Goal: Task Accomplishment & Management: Use online tool/utility

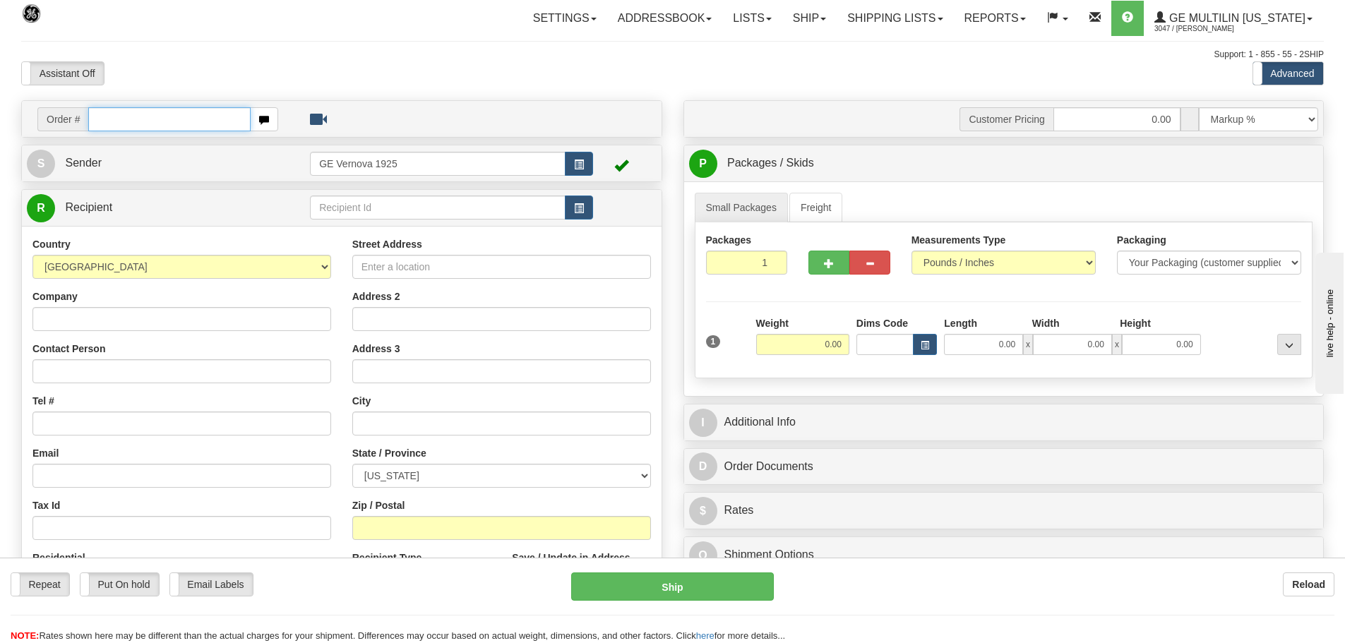
click at [121, 119] on input "text" at bounding box center [169, 119] width 162 height 24
type input "86690274"
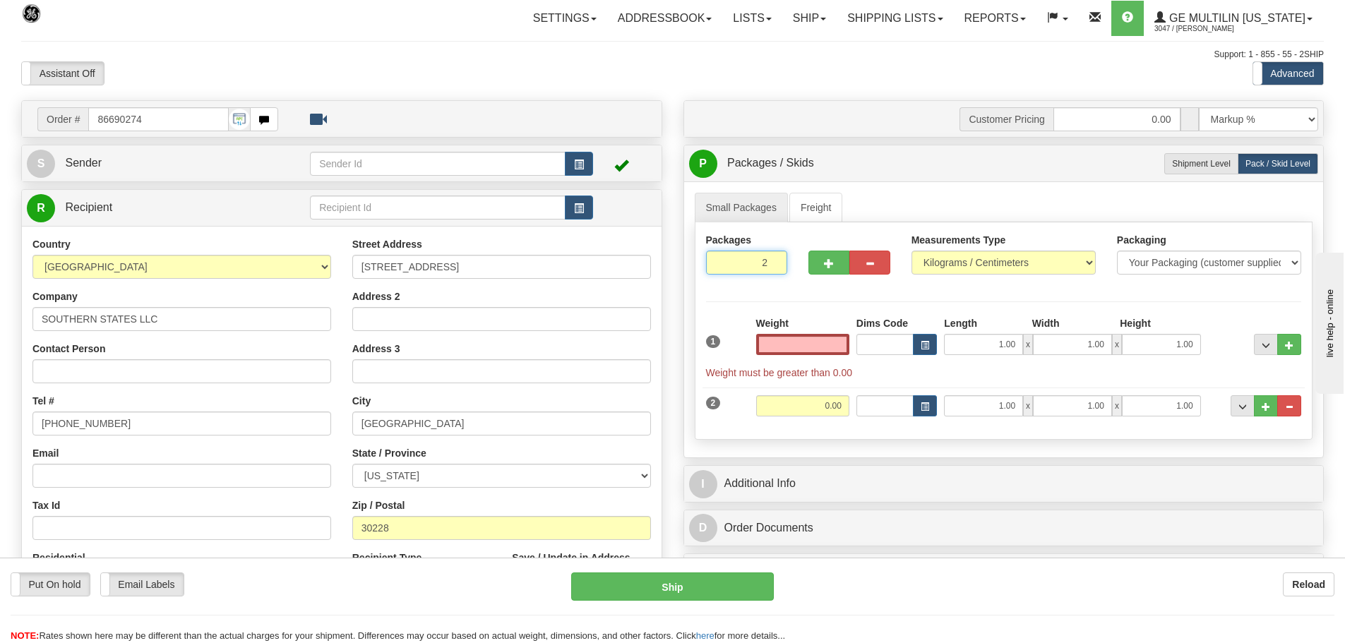
type input "3"
type input "0.00"
click at [774, 258] on input "3" at bounding box center [747, 263] width 82 height 24
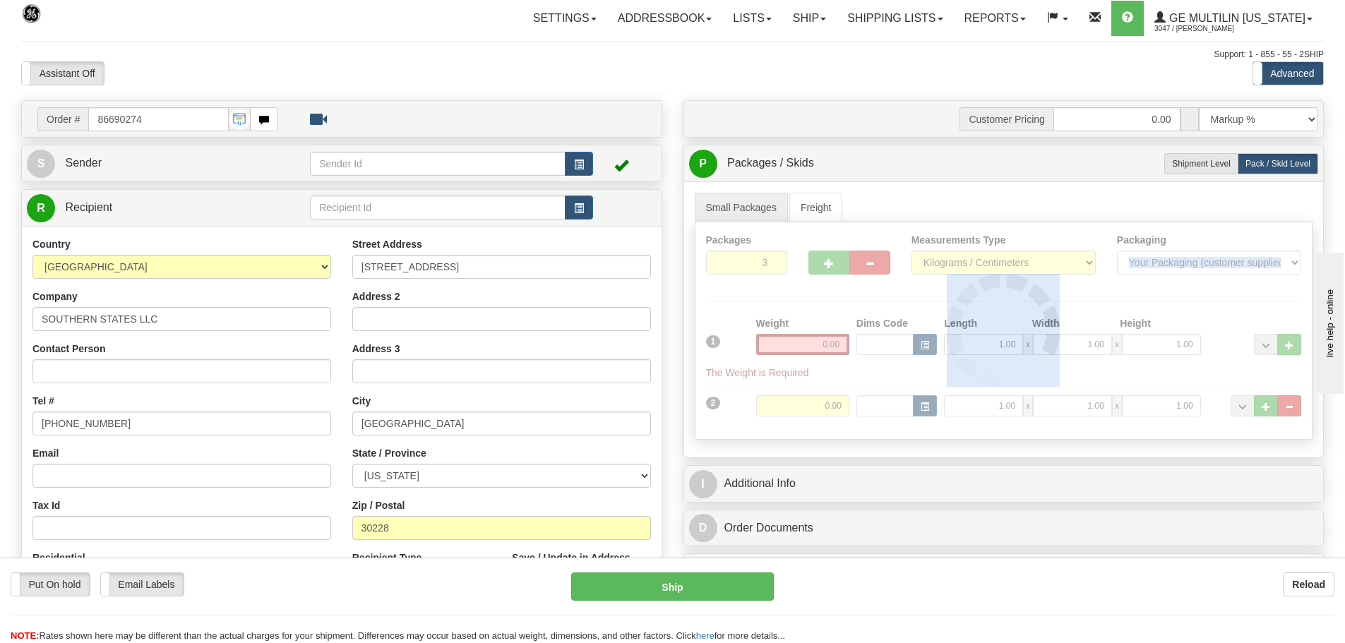
click at [774, 258] on div at bounding box center [1003, 330] width 617 height 217
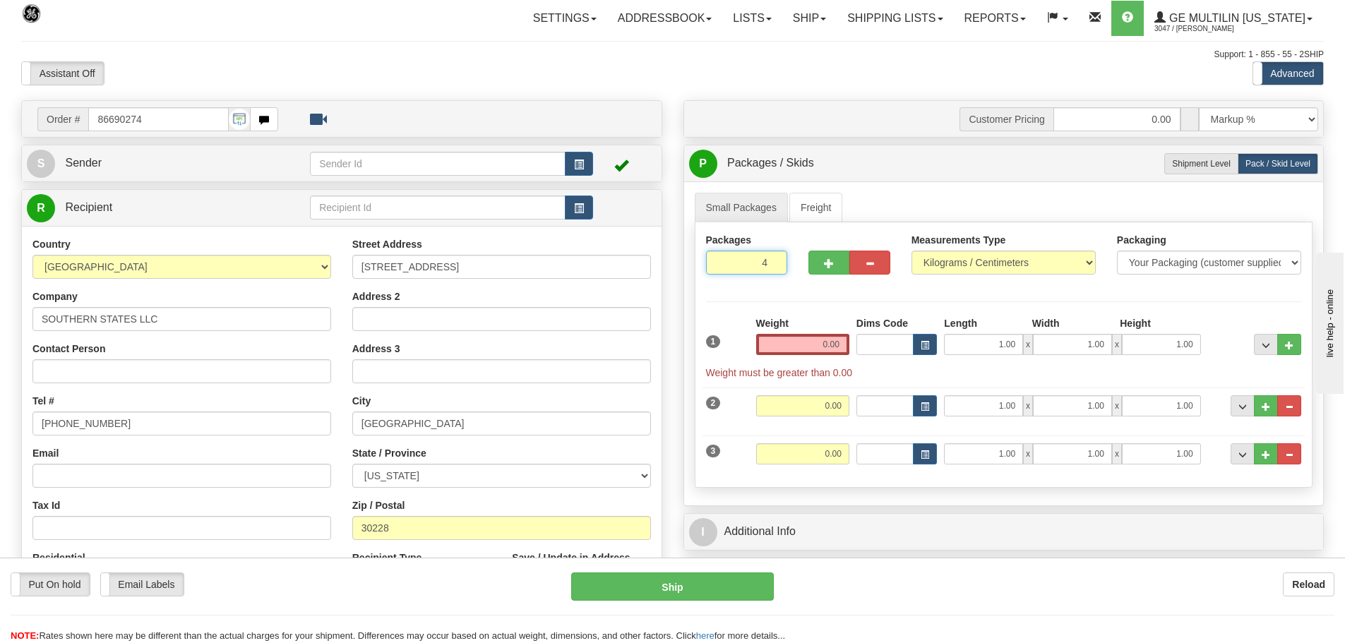
click at [774, 258] on input "4" at bounding box center [747, 263] width 82 height 24
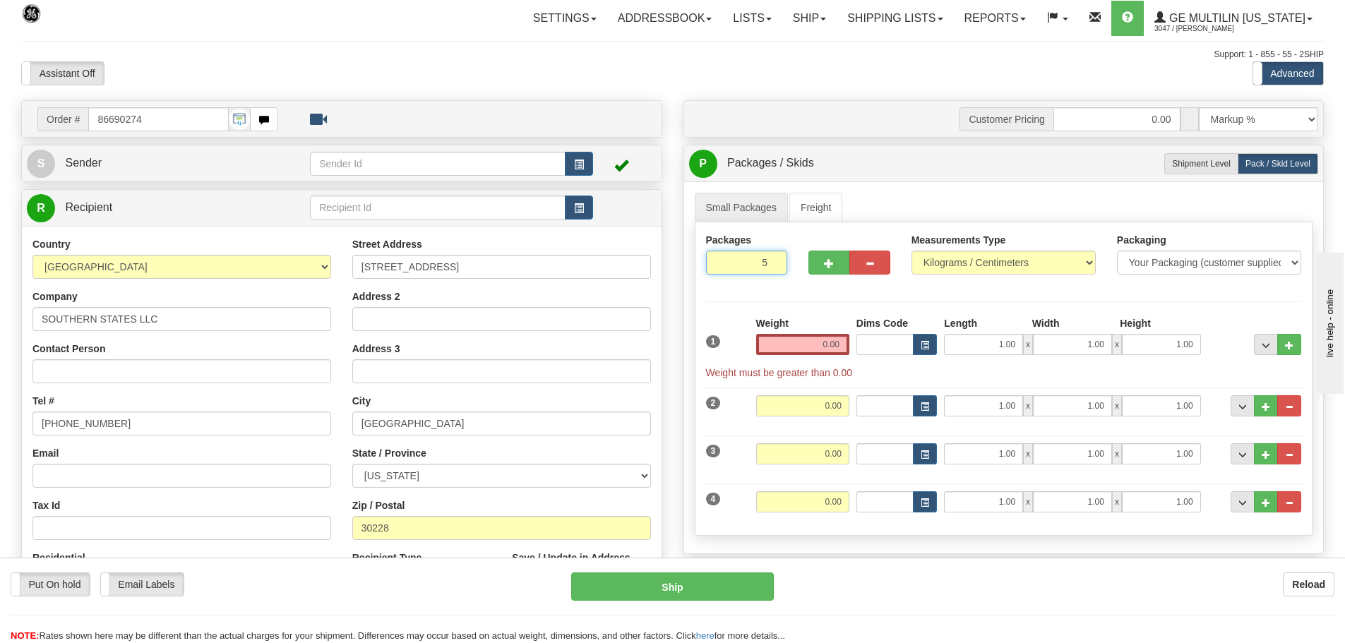
click at [774, 258] on input "5" at bounding box center [747, 263] width 82 height 24
click at [774, 258] on input "6" at bounding box center [747, 263] width 82 height 24
click at [774, 258] on input "7" at bounding box center [747, 263] width 82 height 24
click at [774, 258] on input "8" at bounding box center [747, 263] width 82 height 24
click at [1297, 407] on button "..." at bounding box center [1289, 405] width 24 height 21
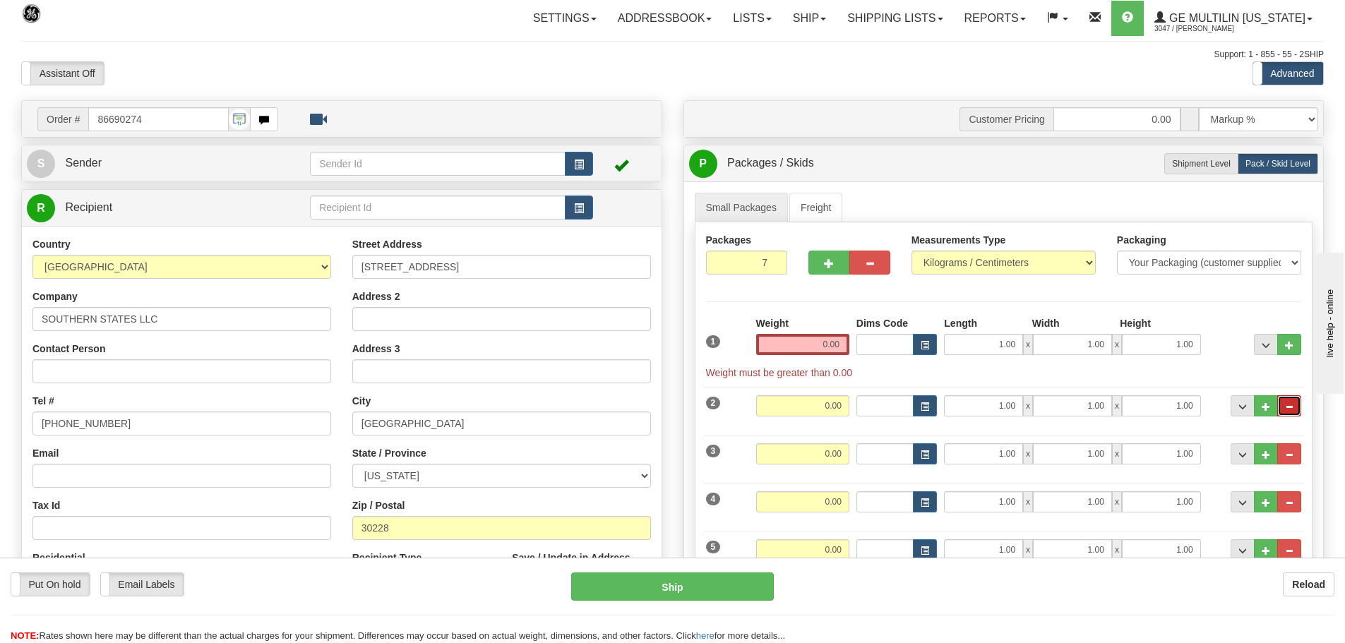
click at [1293, 408] on button "..." at bounding box center [1289, 405] width 24 height 21
click at [776, 259] on input "7" at bounding box center [747, 263] width 82 height 24
type input "8"
click at [776, 259] on input "8" at bounding box center [747, 263] width 82 height 24
click at [1239, 409] on span "..." at bounding box center [1242, 407] width 8 height 8
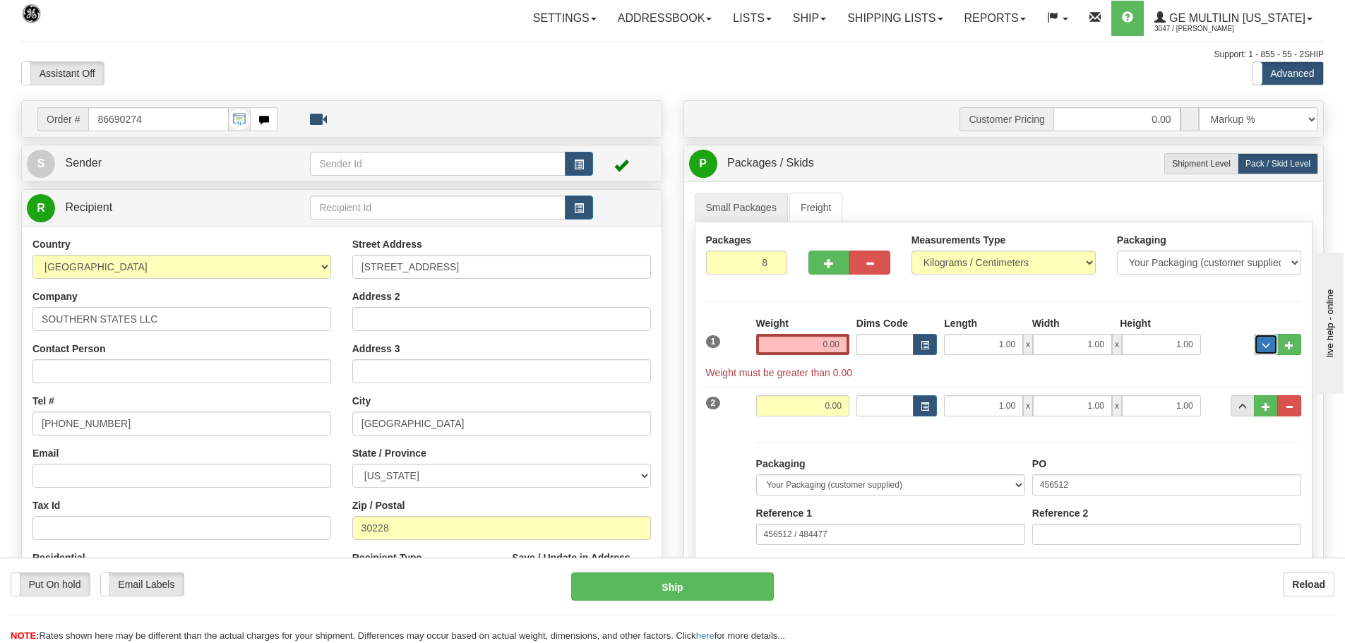
click at [1262, 352] on button "..." at bounding box center [1266, 344] width 24 height 21
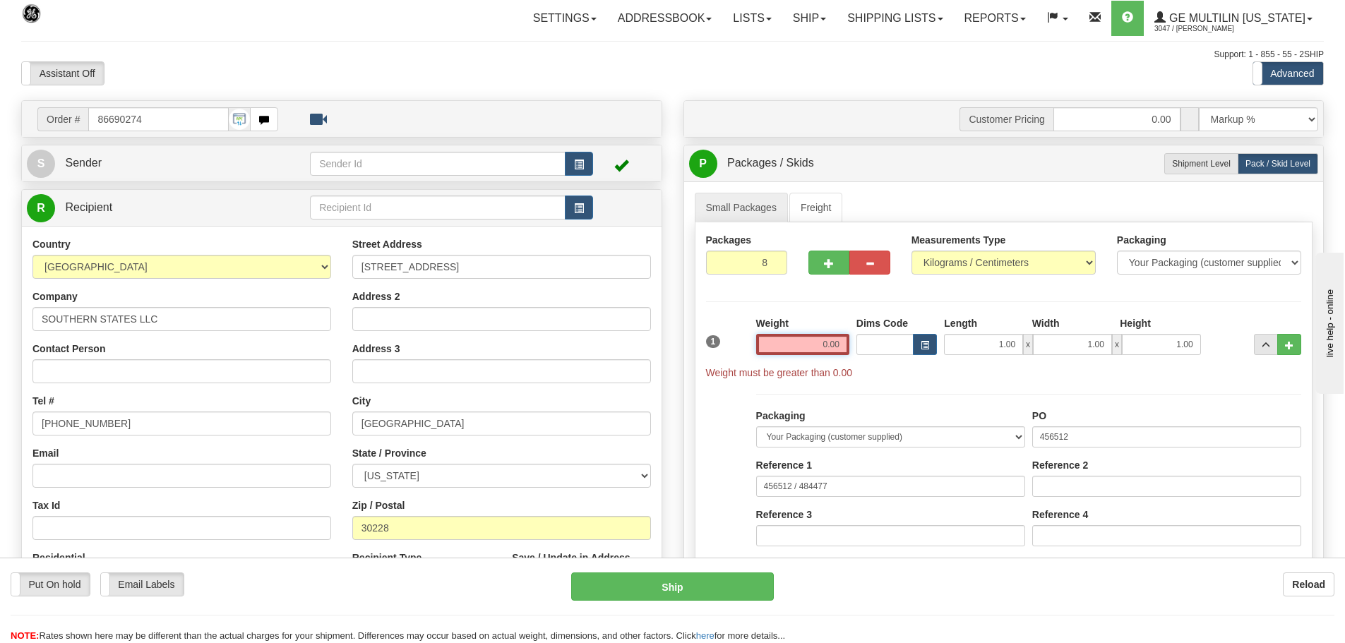
click at [841, 345] on input "0.00" at bounding box center [802, 344] width 93 height 21
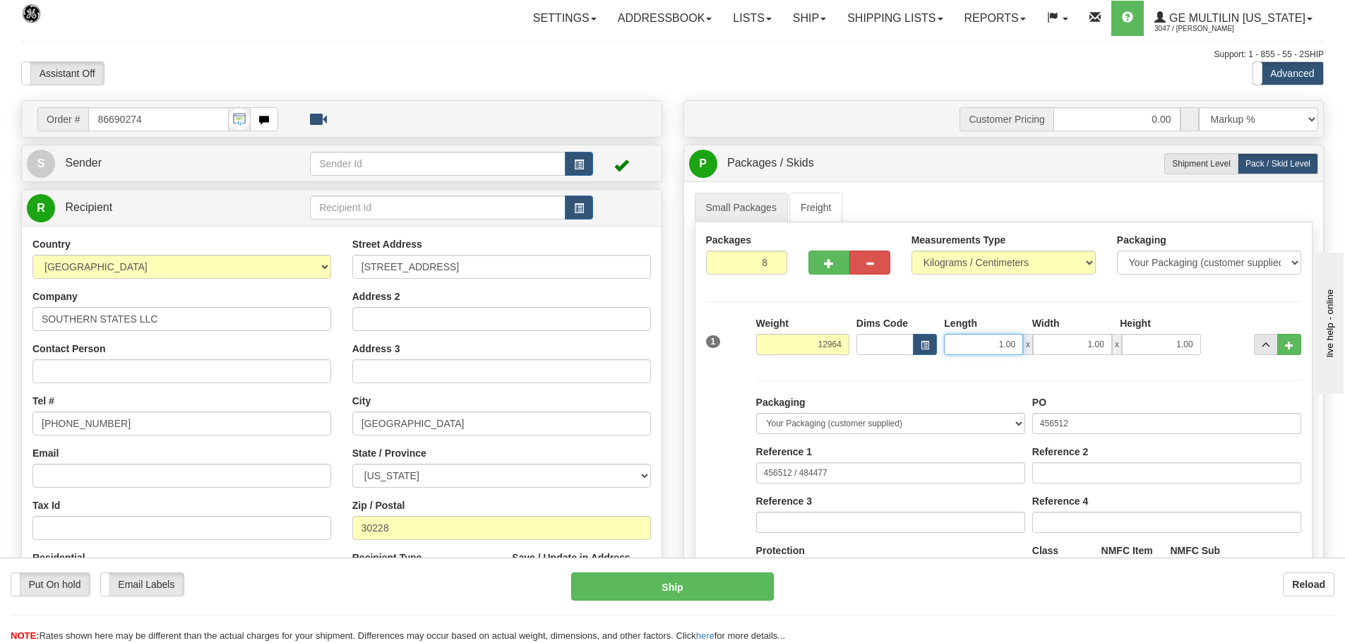
type input "12964.00"
click at [1018, 344] on input "1.00" at bounding box center [983, 344] width 79 height 21
type input "1"
type input "44.00"
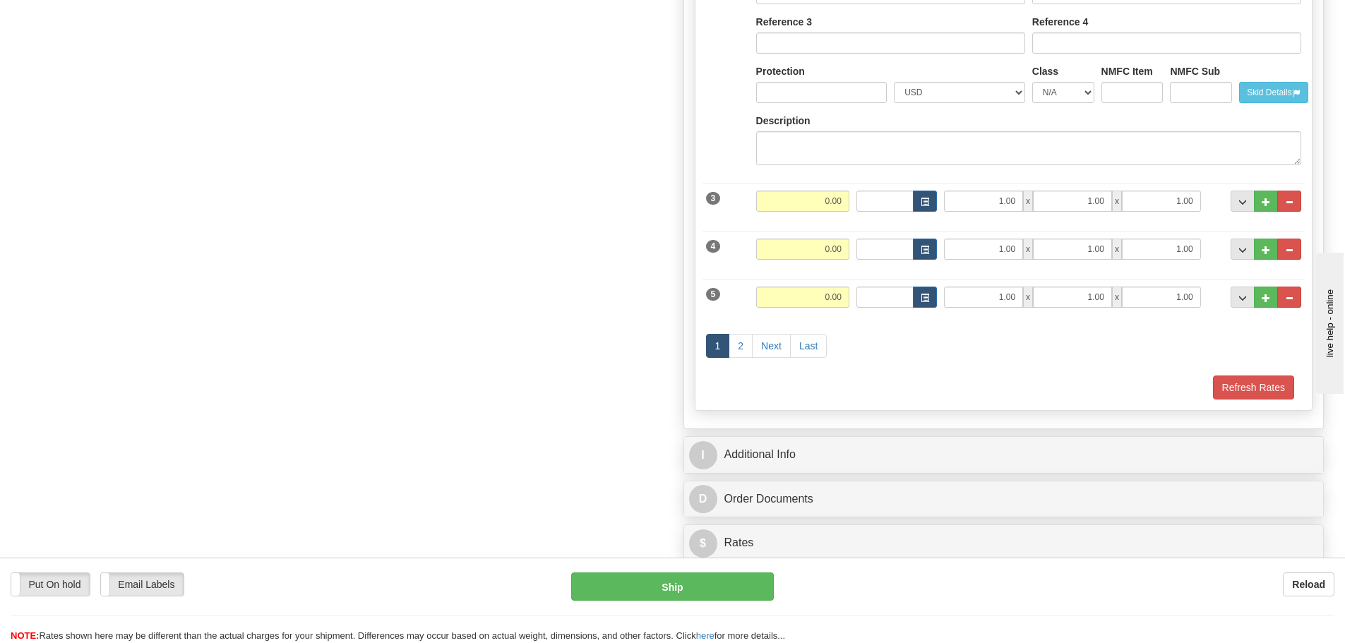
scroll to position [847, 0]
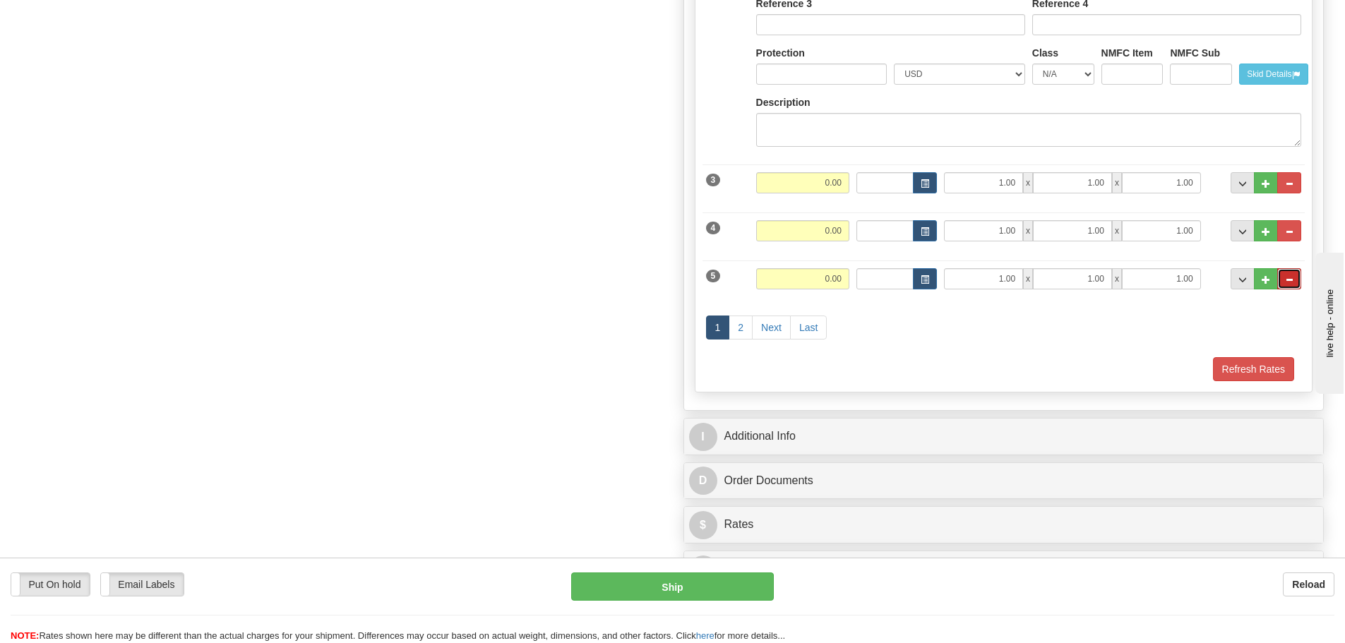
type input "70.00"
click at [1296, 277] on button "..." at bounding box center [1289, 278] width 24 height 21
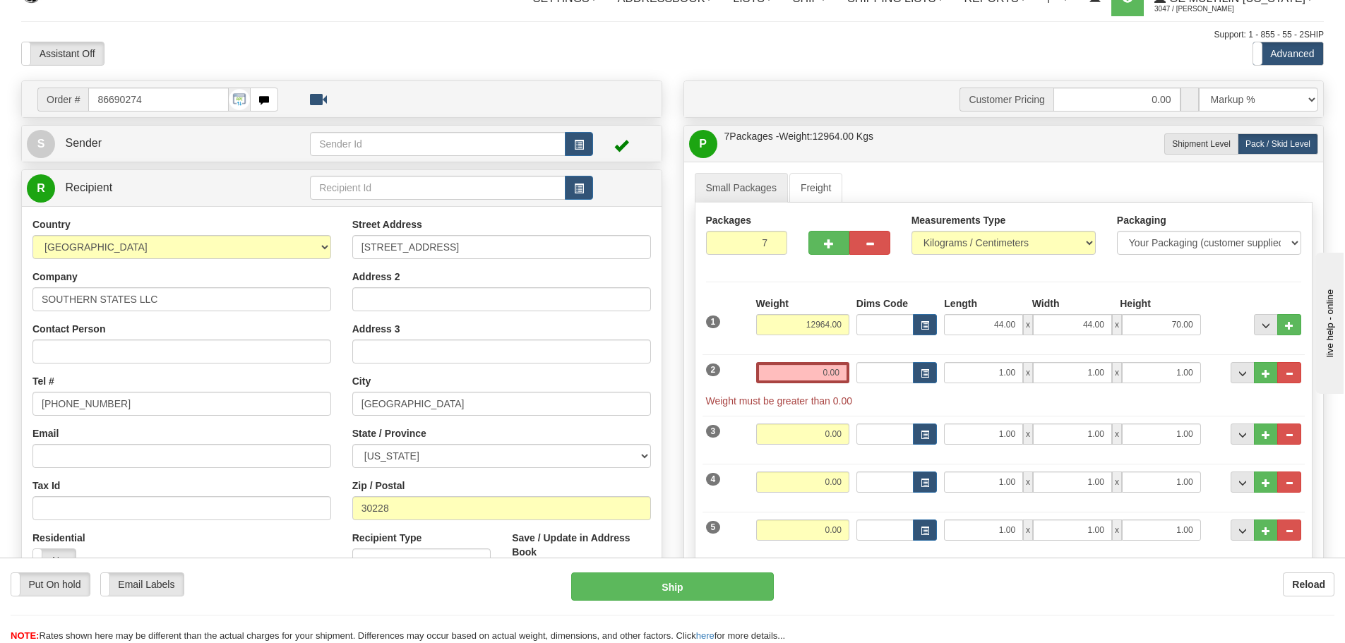
scroll to position [0, 0]
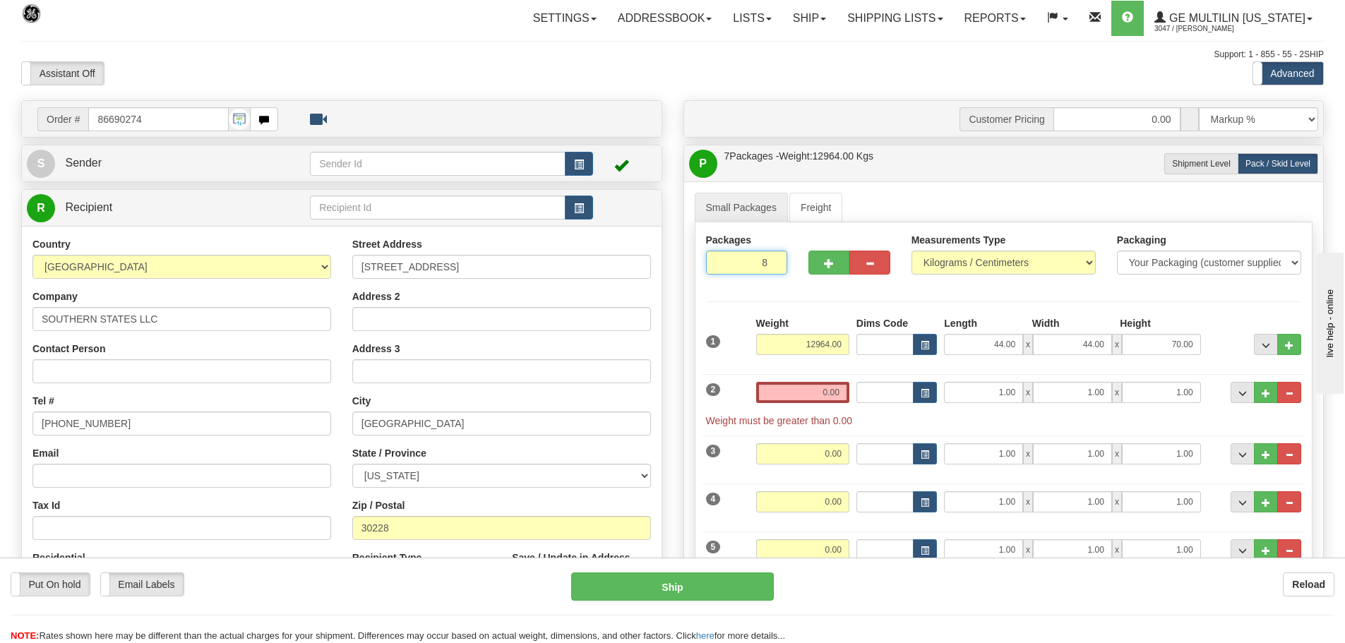
click at [774, 258] on input "8" at bounding box center [747, 263] width 82 height 24
click at [1291, 390] on span "..." at bounding box center [1289, 394] width 8 height 8
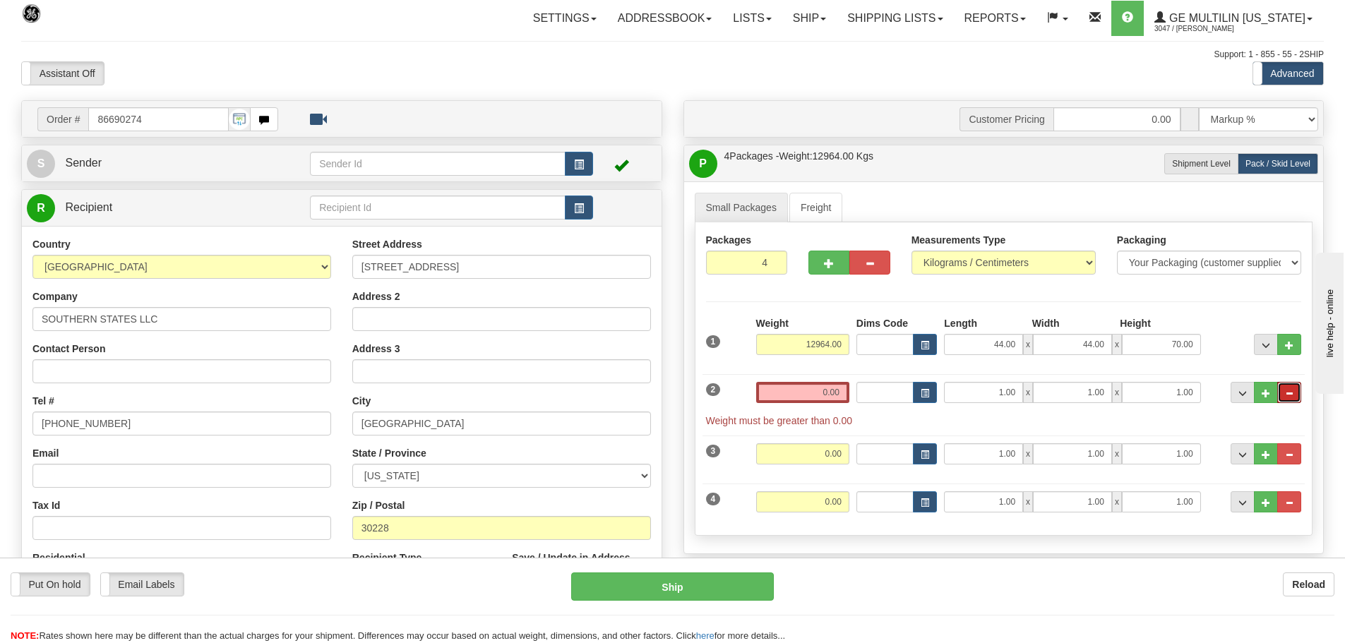
click at [1291, 390] on span "..." at bounding box center [1289, 394] width 8 height 8
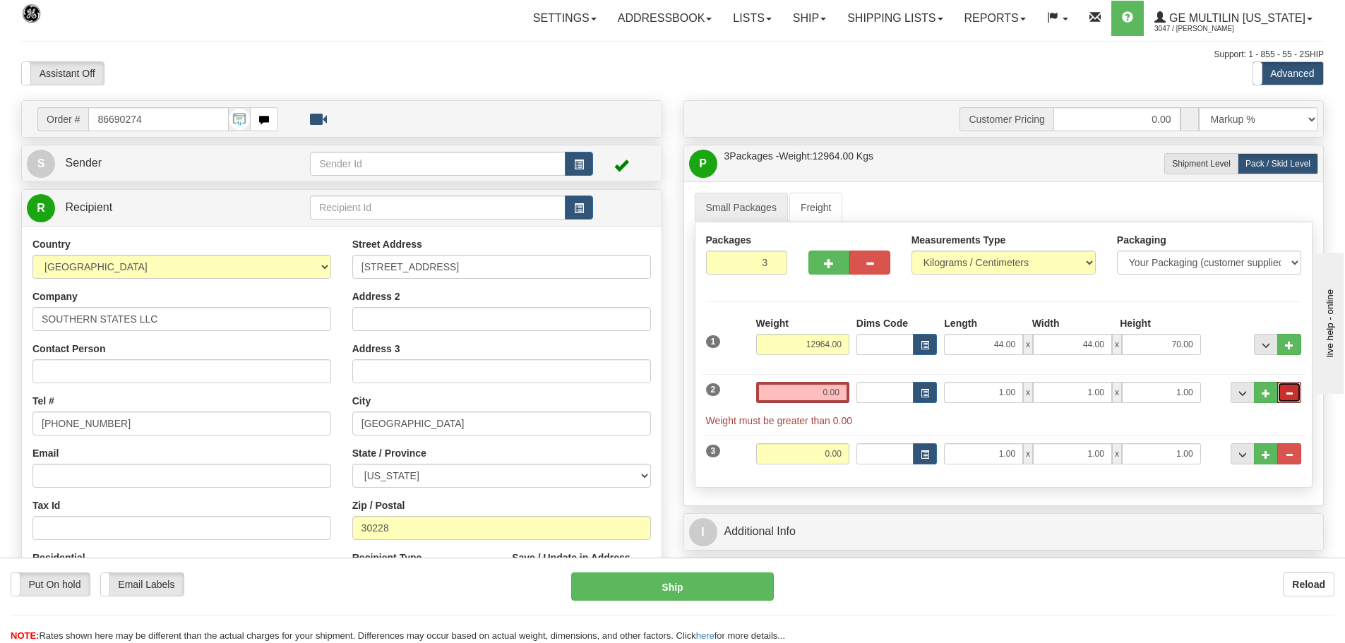
click at [1291, 390] on span "..." at bounding box center [1289, 394] width 8 height 8
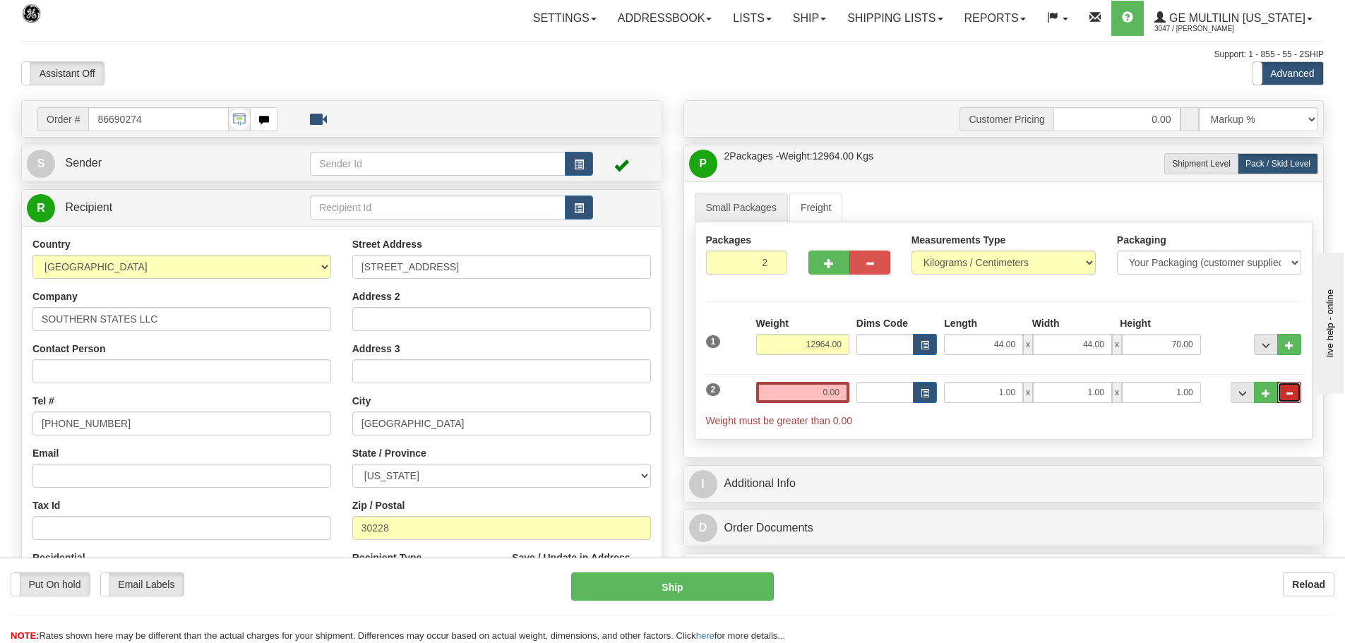
click at [1291, 390] on span "..." at bounding box center [1289, 394] width 8 height 8
type input "1"
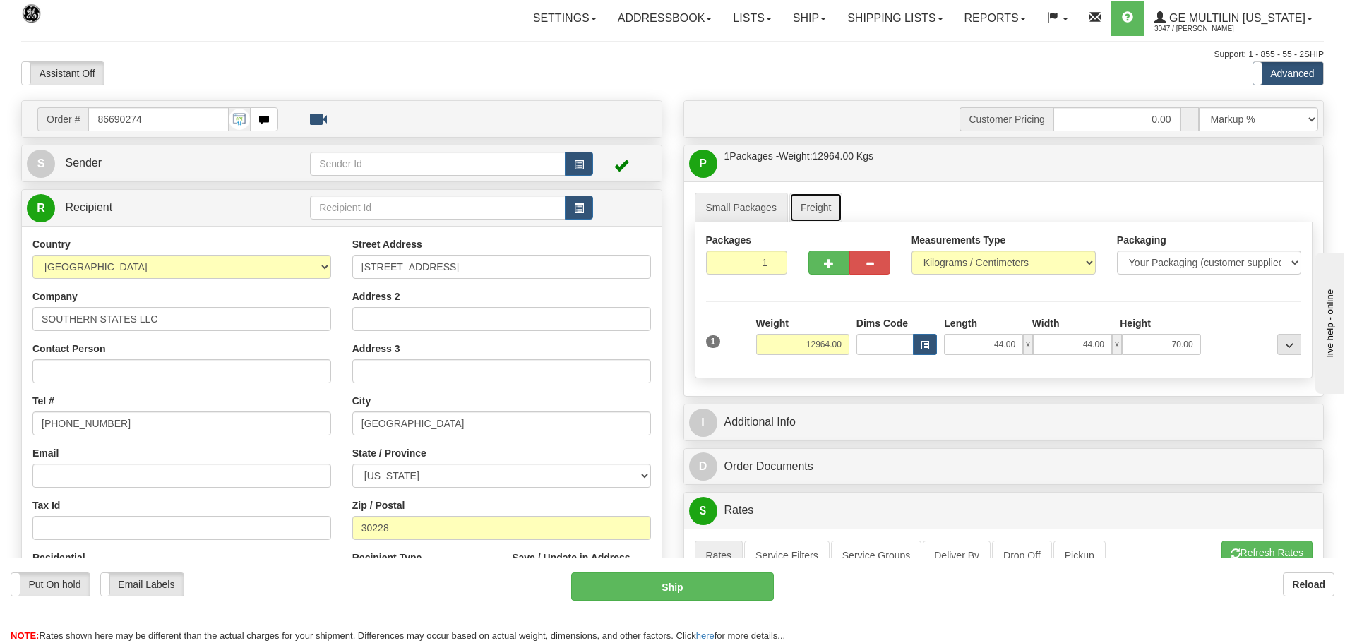
click at [817, 210] on link "Freight" at bounding box center [816, 208] width 54 height 30
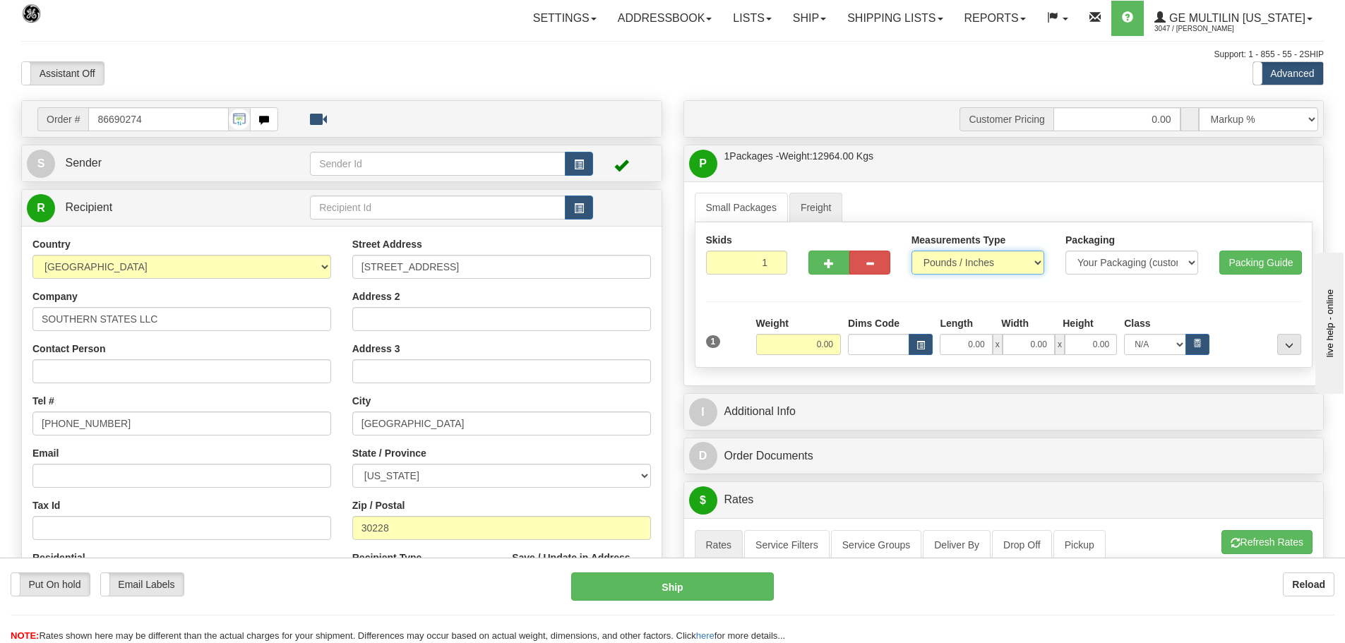
click at [1039, 262] on select "Pounds / Inches Kilograms / Centimeters" at bounding box center [977, 263] width 133 height 24
click at [911, 251] on select "Pounds / Inches Kilograms / Centimeters" at bounding box center [977, 263] width 133 height 24
click at [773, 259] on input "2" at bounding box center [747, 263] width 82 height 24
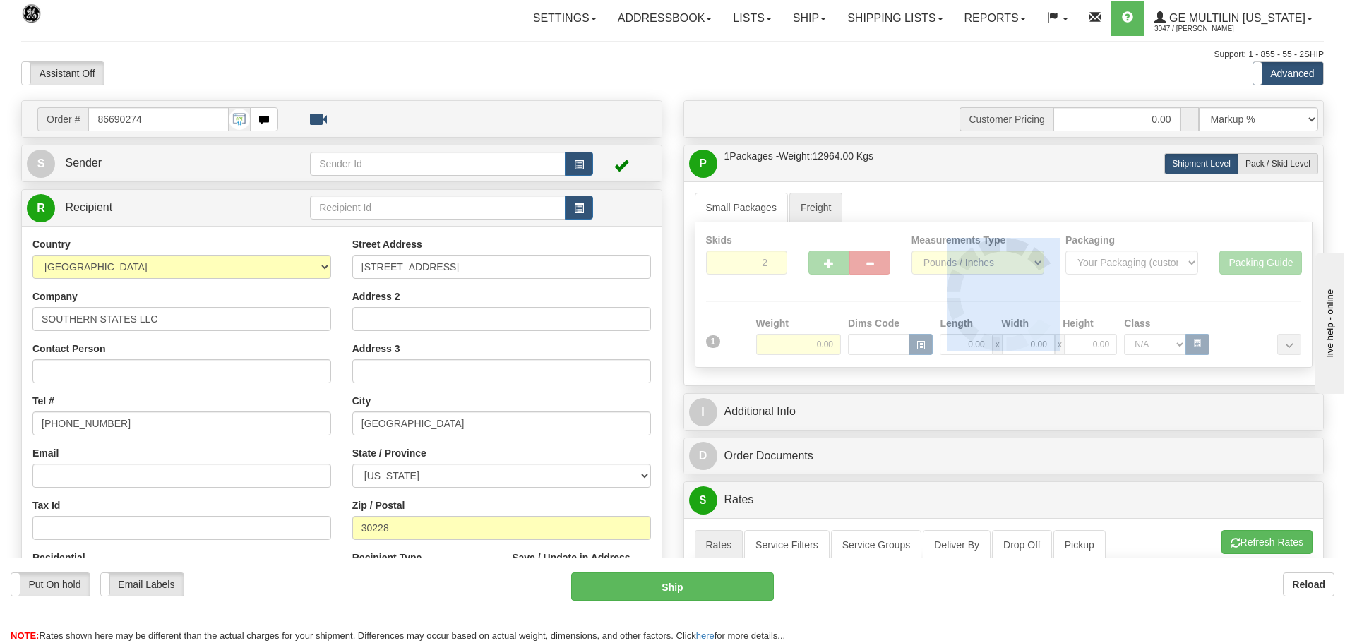
click at [773, 259] on div "Skids 2 1" at bounding box center [1004, 294] width 618 height 145
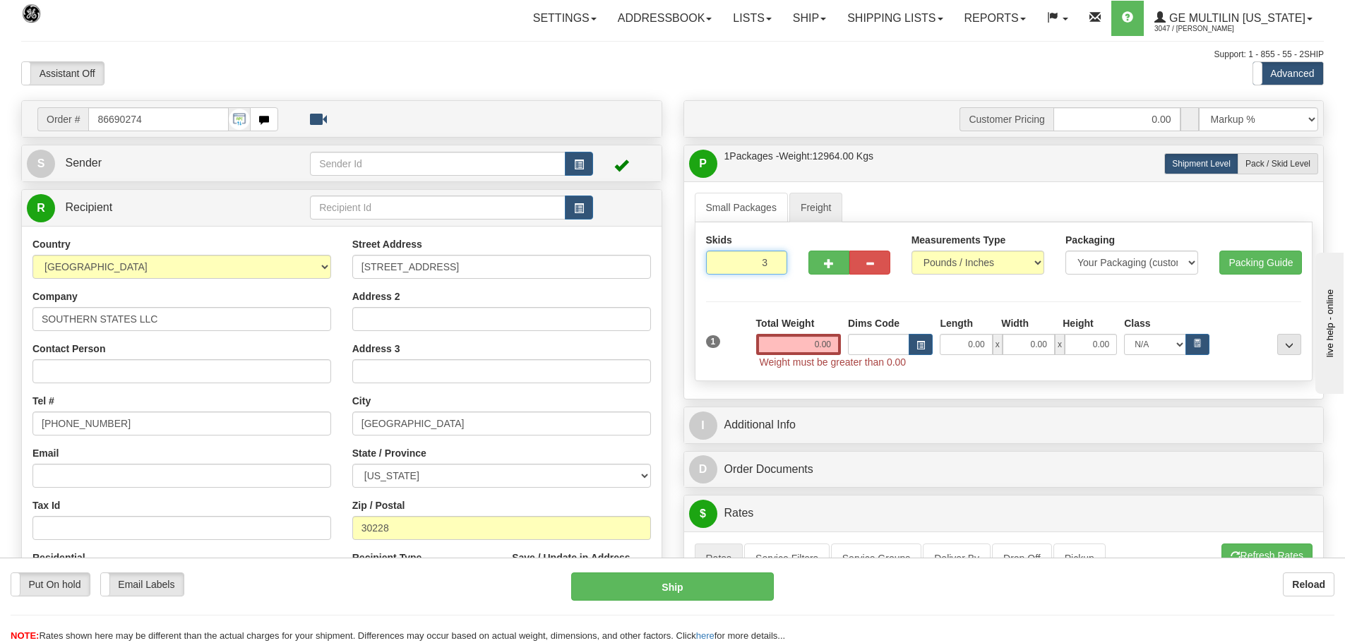
click at [773, 259] on input "3" at bounding box center [747, 263] width 82 height 24
click at [773, 259] on input "4" at bounding box center [747, 263] width 82 height 24
click at [773, 259] on div "Skids 4 1" at bounding box center [1004, 301] width 618 height 159
click at [773, 259] on input "5" at bounding box center [747, 263] width 82 height 24
click at [773, 259] on input "6" at bounding box center [747, 263] width 82 height 24
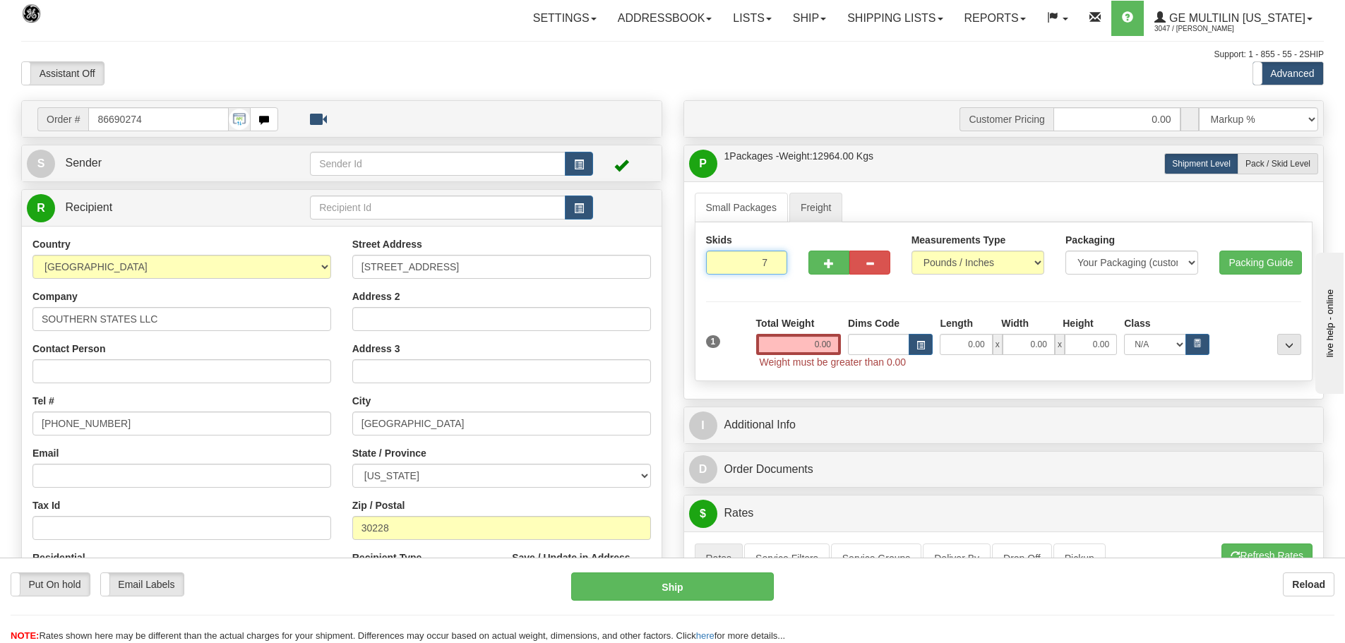
click at [773, 259] on input "7" at bounding box center [747, 263] width 82 height 24
type input "8"
click at [773, 259] on input "8" at bounding box center [747, 263] width 82 height 24
click at [839, 342] on input "0.00" at bounding box center [798, 344] width 85 height 21
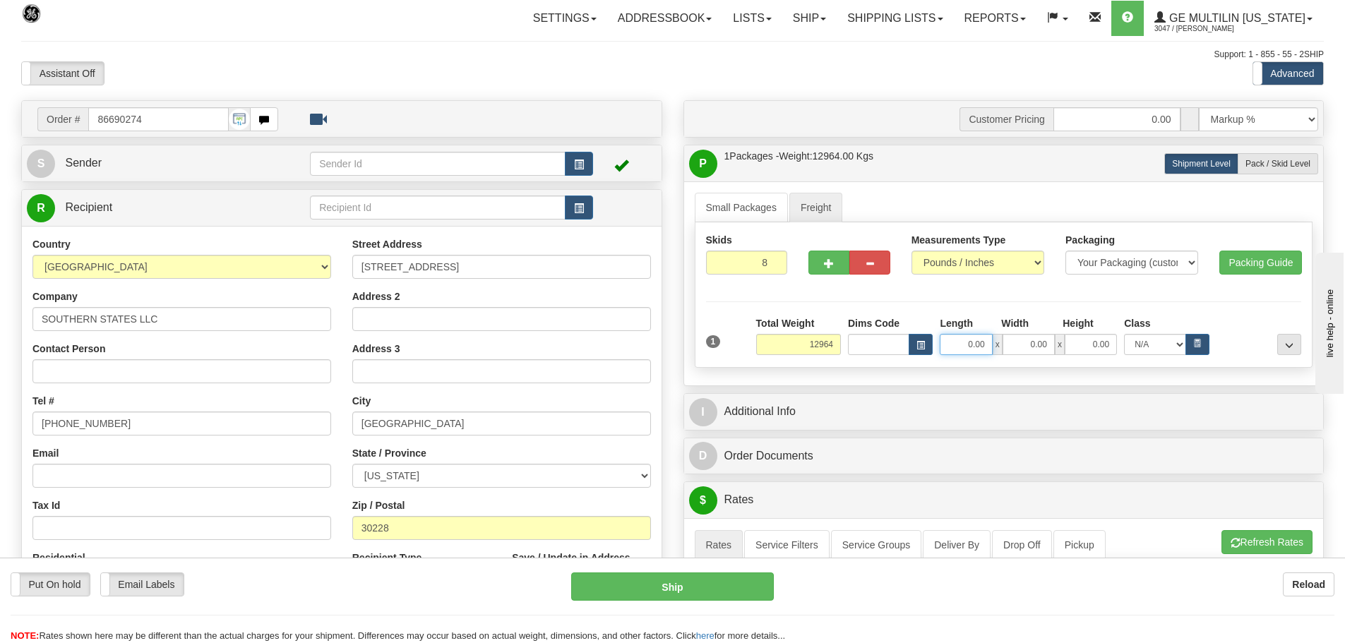
type input "12964.00"
click at [985, 343] on input "0.00" at bounding box center [965, 344] width 52 height 21
type input "44.00"
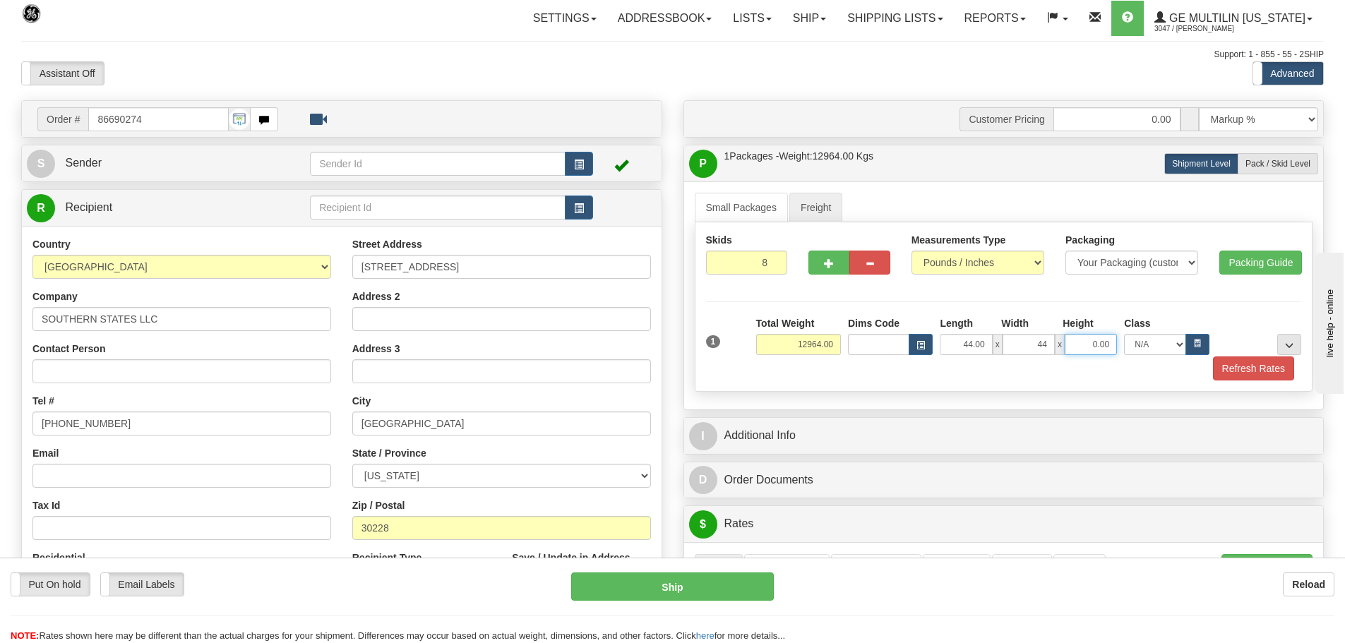
type input "44.00"
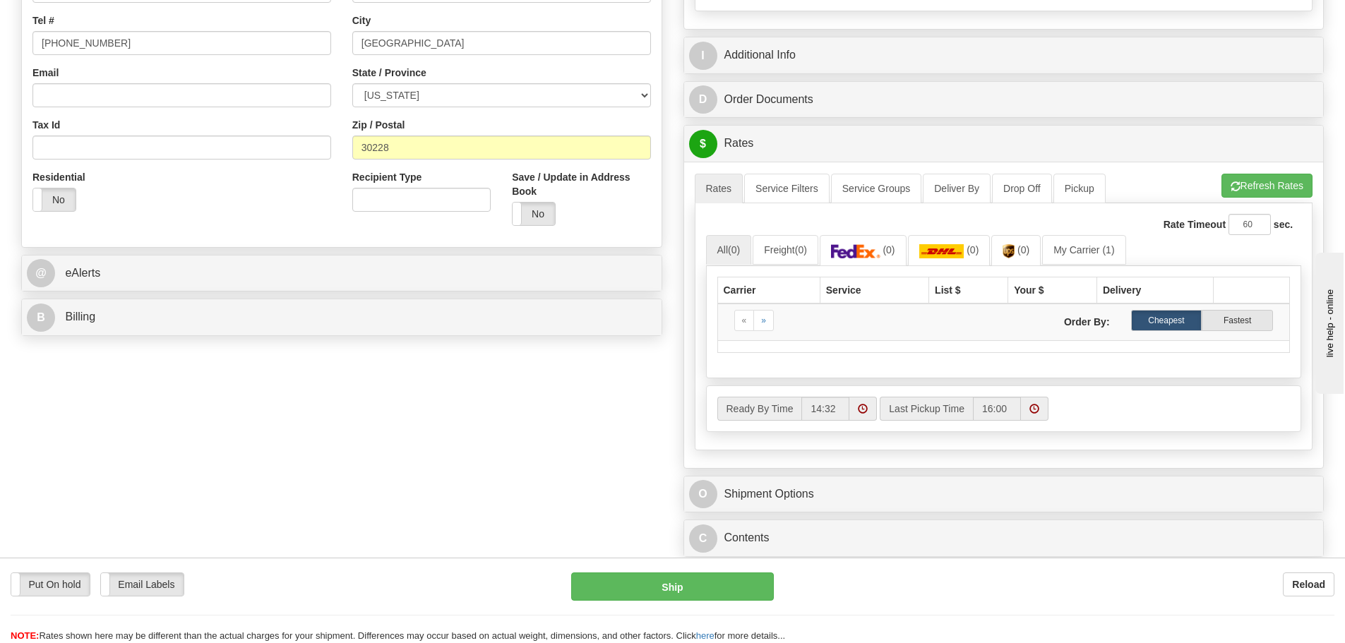
scroll to position [424, 0]
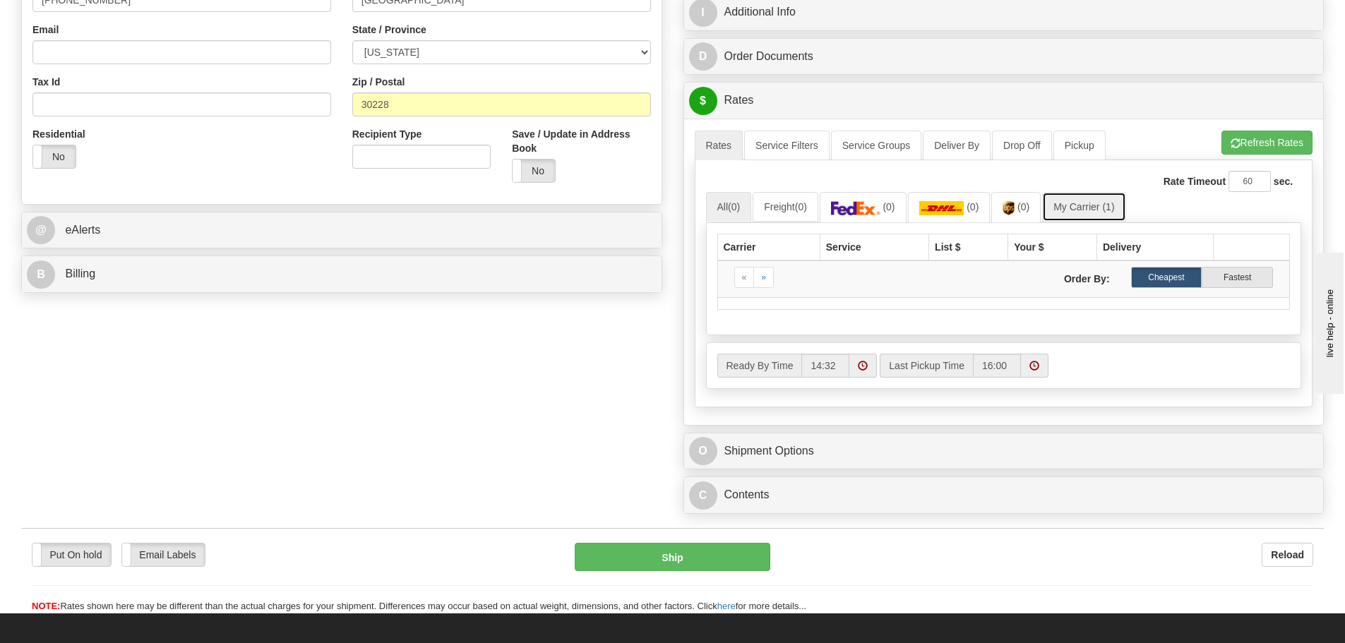
type input "70.00"
click at [1092, 212] on link "My Carrier (1)" at bounding box center [1083, 207] width 83 height 30
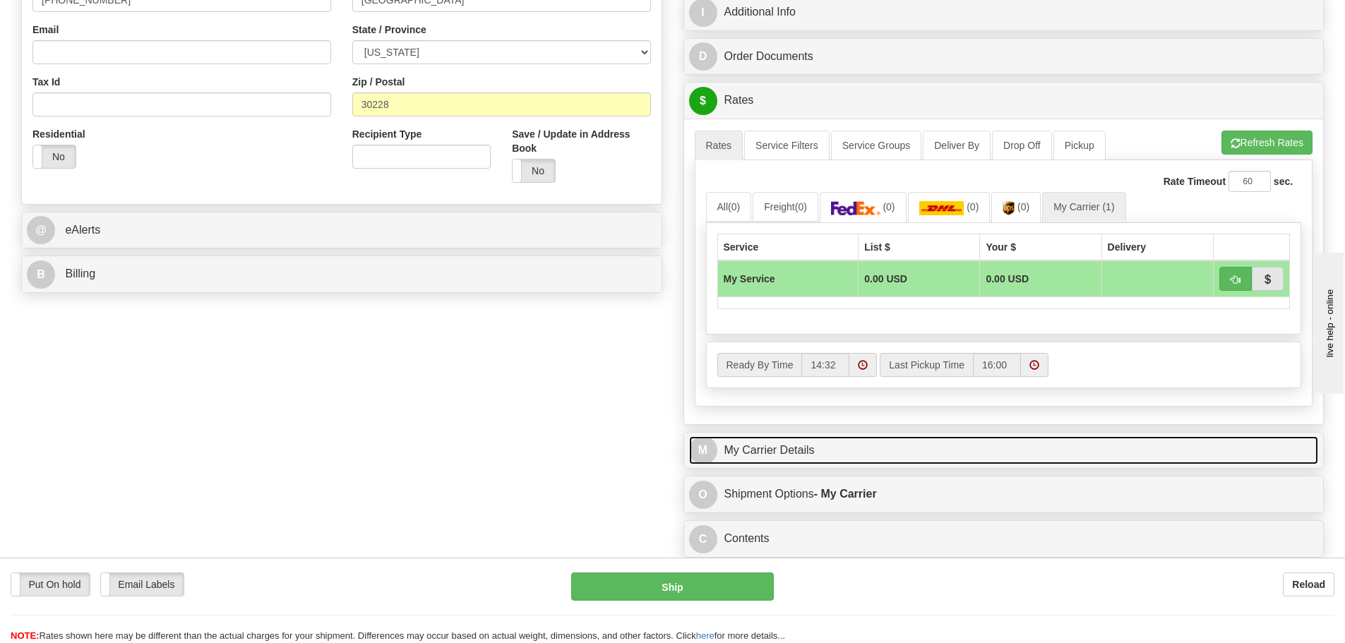
click at [806, 462] on link "M My Carrier Details" at bounding box center [1004, 450] width 630 height 29
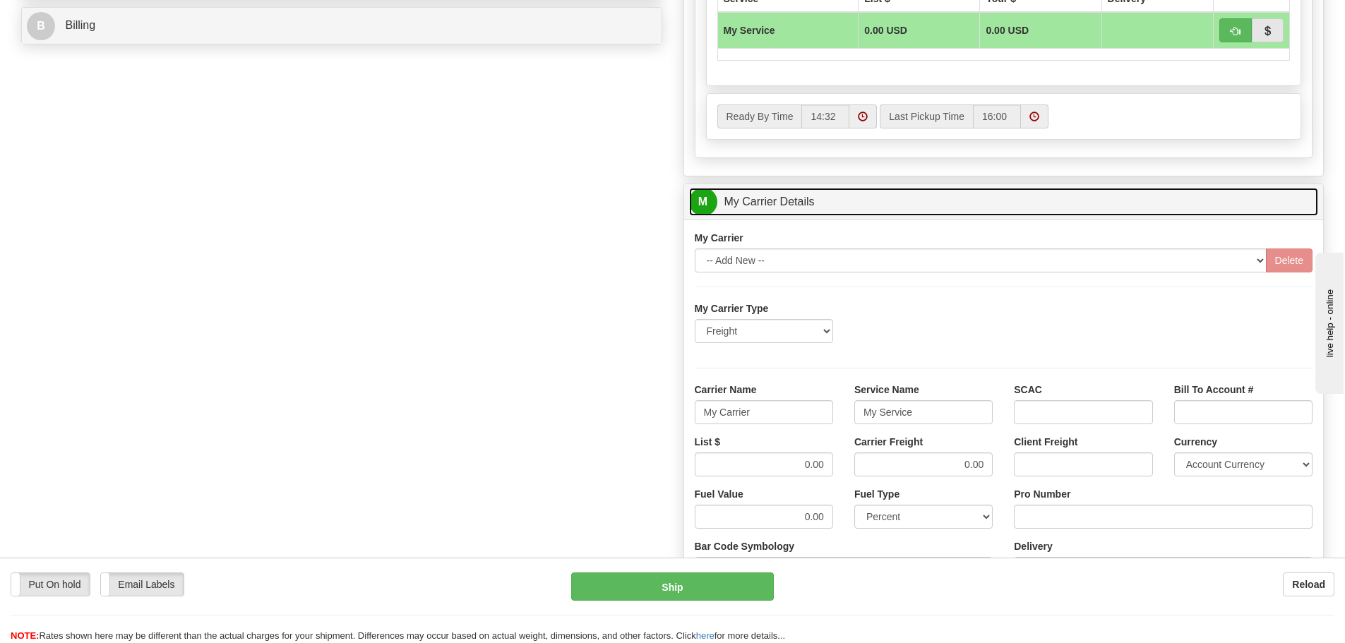
scroll to position [706, 0]
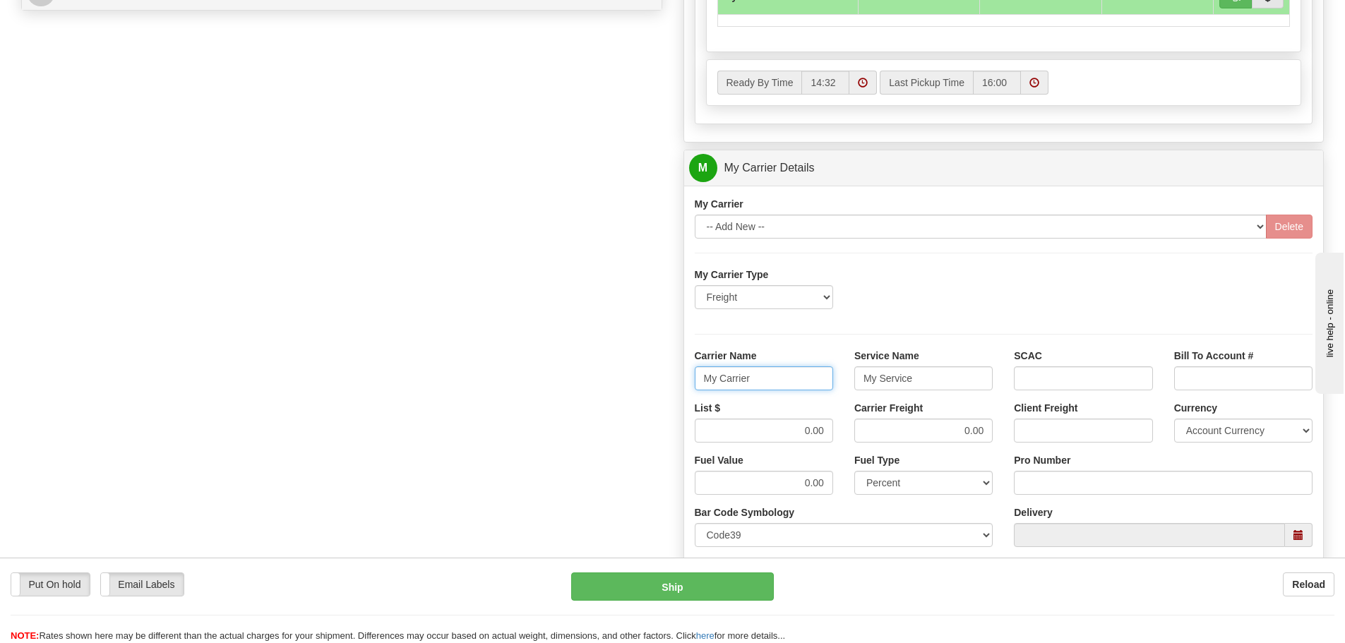
click at [776, 386] on input "My Carrier" at bounding box center [764, 378] width 138 height 24
type input "M"
type input "[PERSON_NAME]"
click at [918, 385] on input "My Service" at bounding box center [923, 378] width 138 height 24
type input "M"
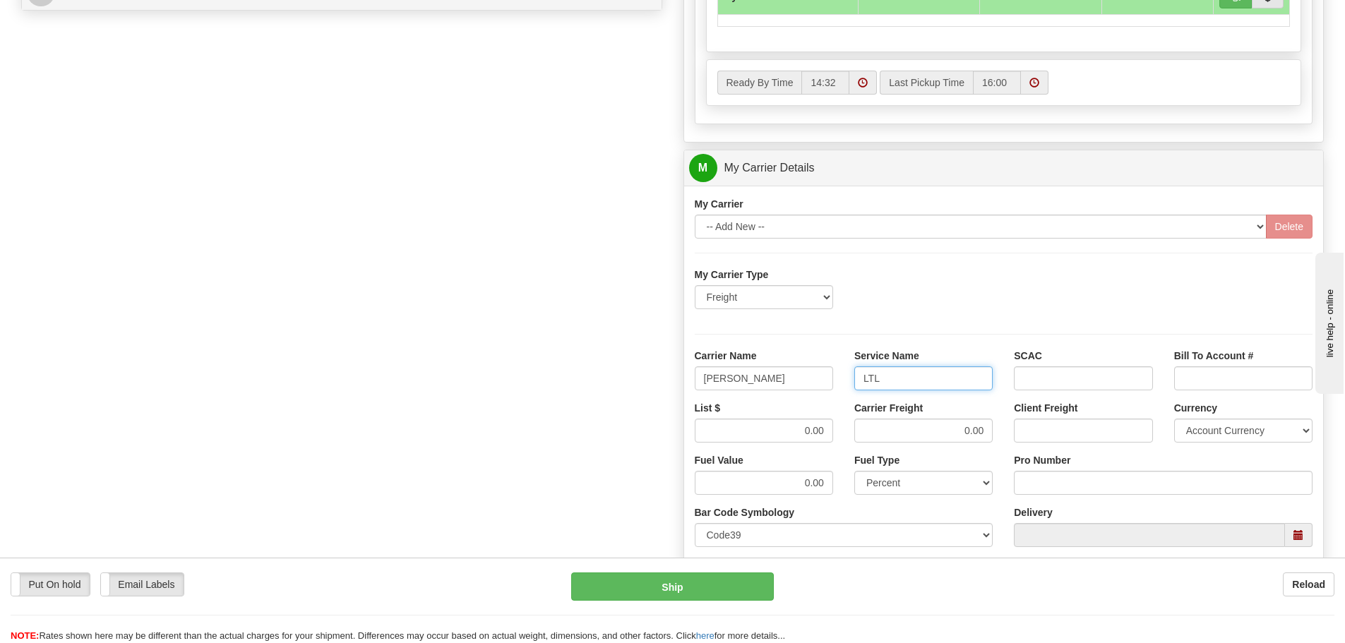
type input "LTL"
click at [1014, 302] on div "My Carrier Type Freight Same-Day Small Pack Air Freight Ocean Freight" at bounding box center [1004, 294] width 640 height 52
click at [828, 428] on input "0.00" at bounding box center [764, 431] width 138 height 24
type input "0"
type input "5016.59"
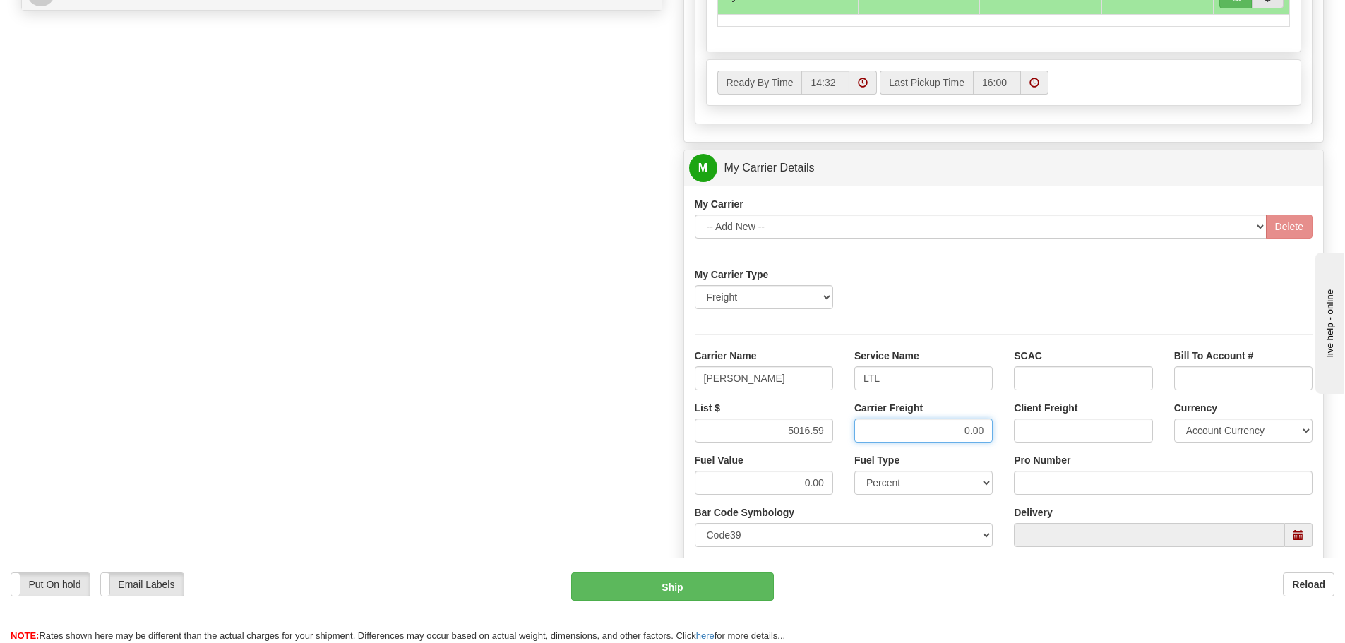
click at [987, 433] on input "0.00" at bounding box center [923, 431] width 138 height 24
type input "0"
type input "8"
type input "5016.59"
click at [1051, 490] on input "Pro Number" at bounding box center [1163, 483] width 299 height 24
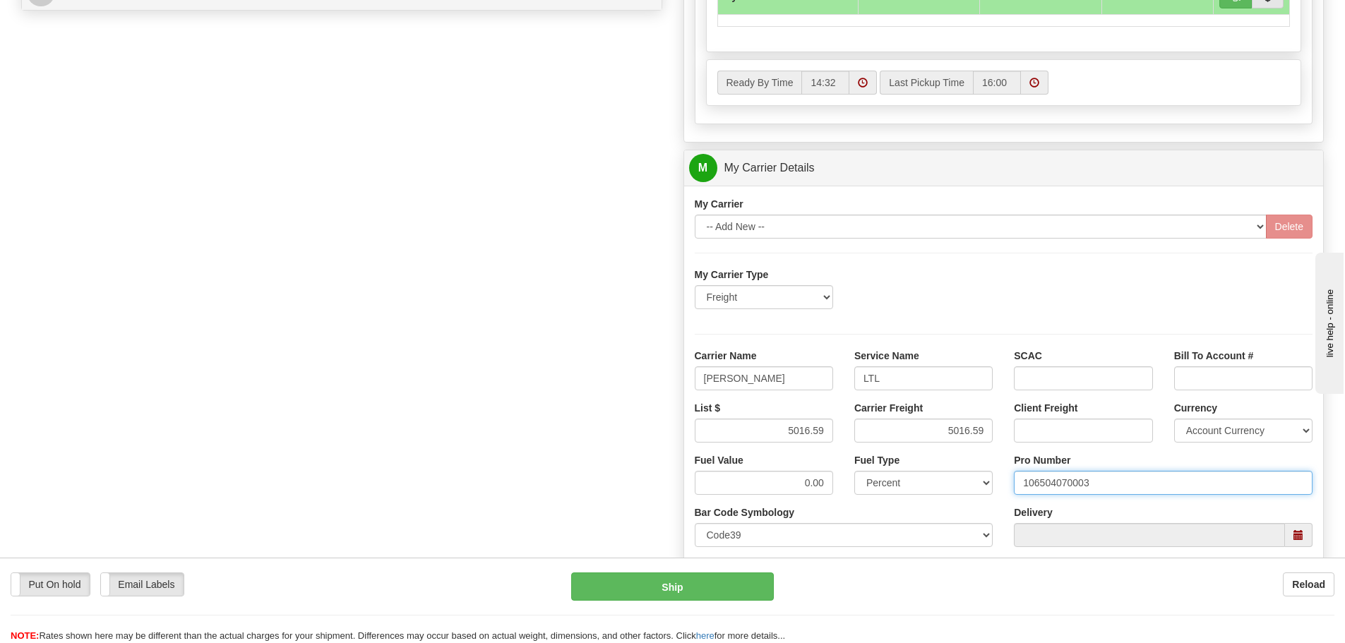
type input "106504070003"
click button "Delete" at bounding box center [0, 0] width 0 height 0
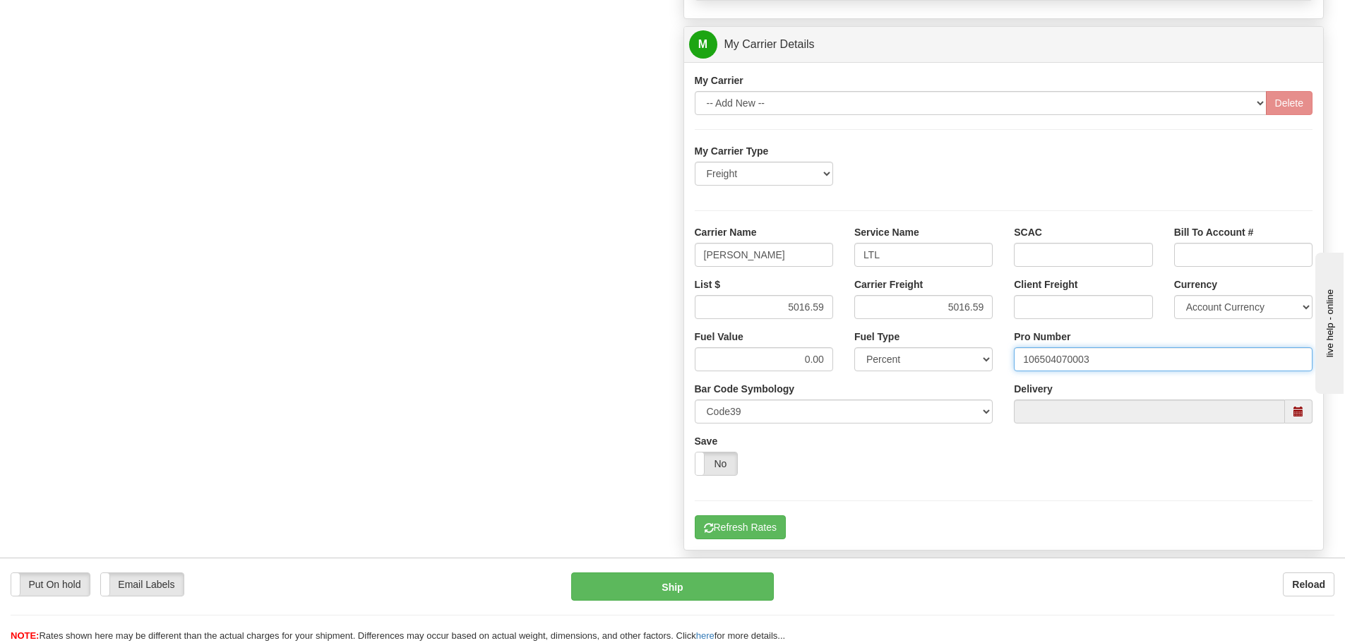
scroll to position [918, 0]
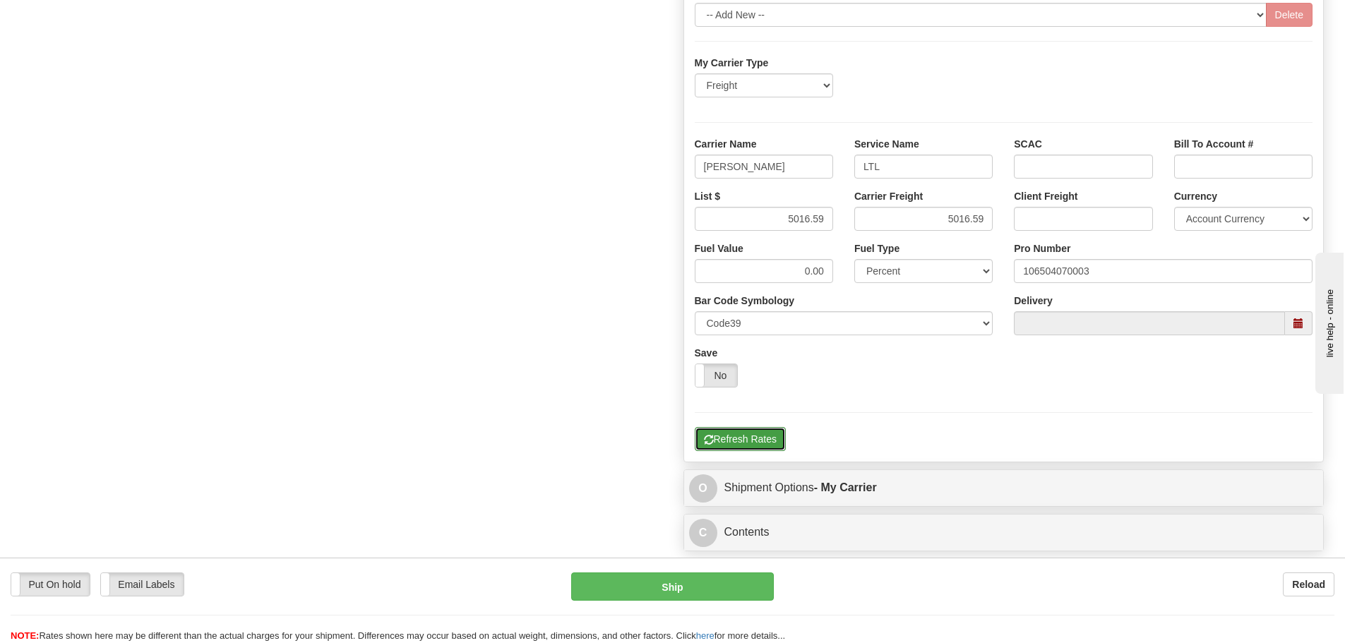
click at [762, 434] on button "Refresh Rates" at bounding box center [740, 439] width 91 height 24
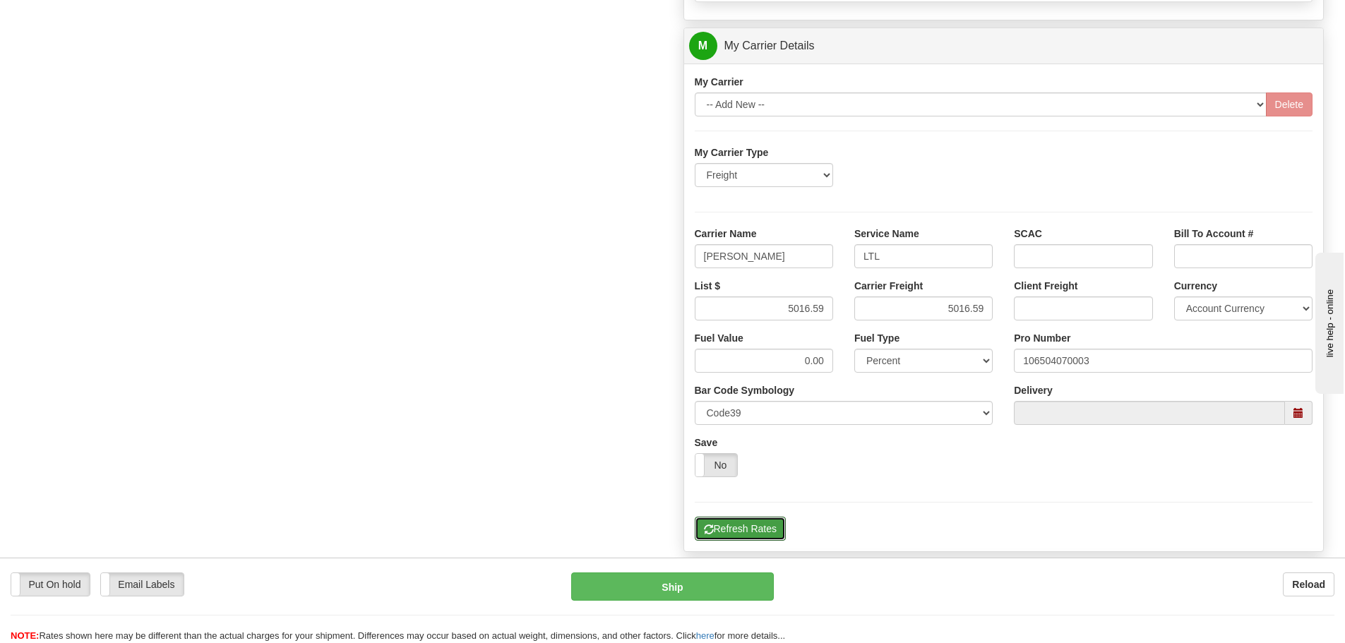
scroll to position [565, 0]
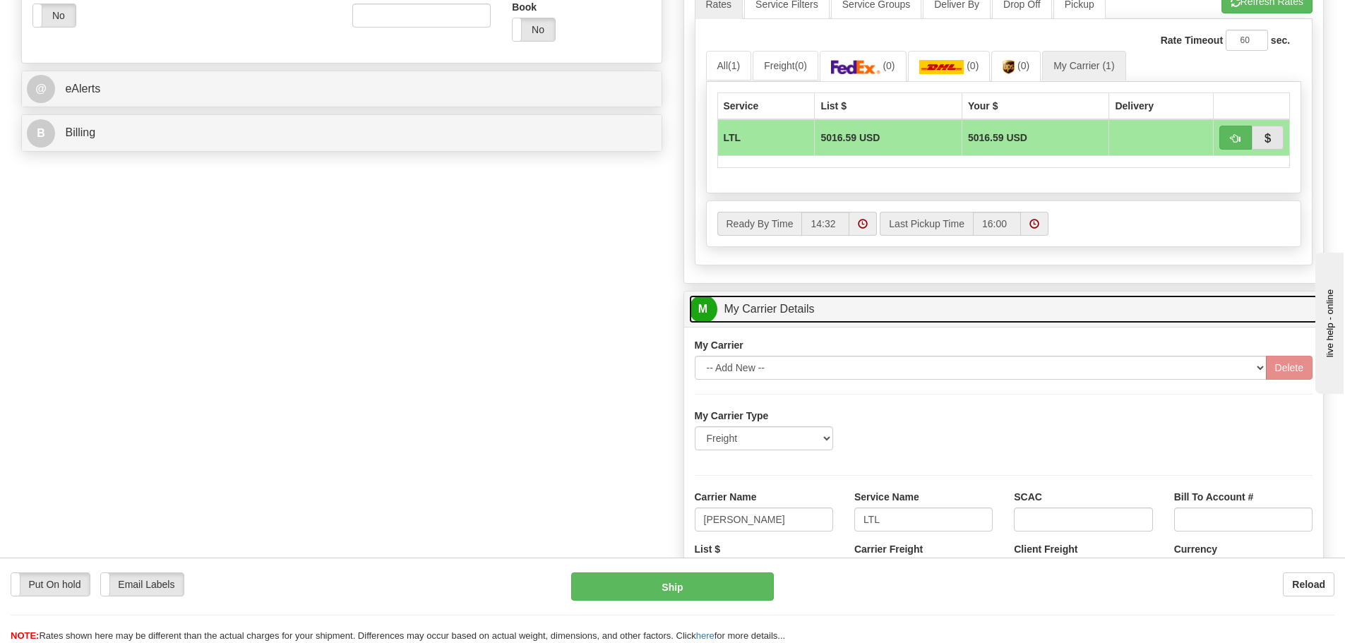
click at [829, 316] on link "M My Carrier Details" at bounding box center [1004, 309] width 630 height 29
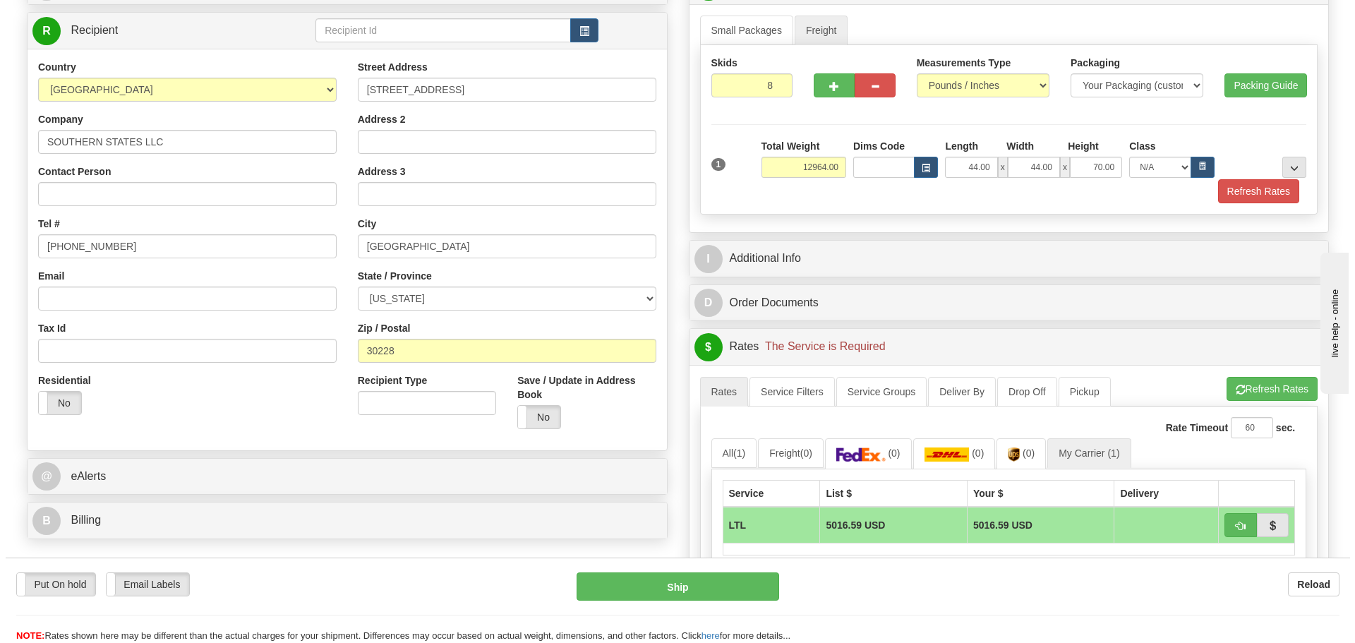
scroll to position [212, 0]
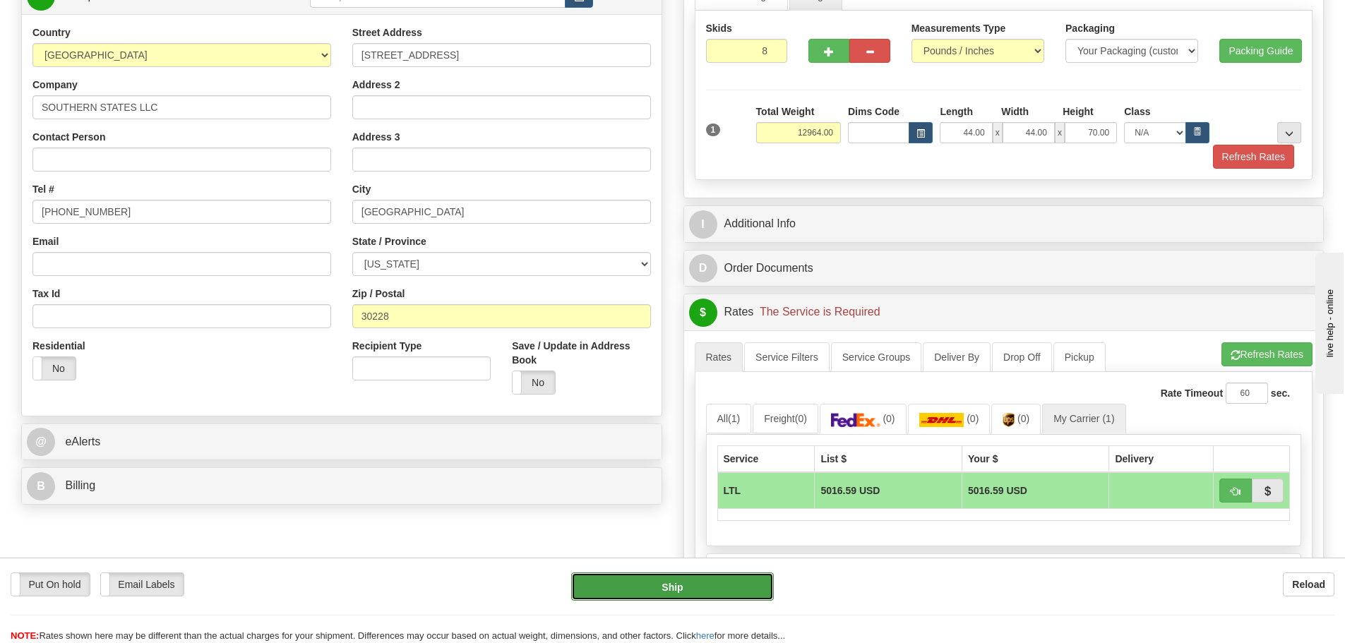
click at [681, 594] on button "Ship" at bounding box center [672, 586] width 203 height 28
type input "00"
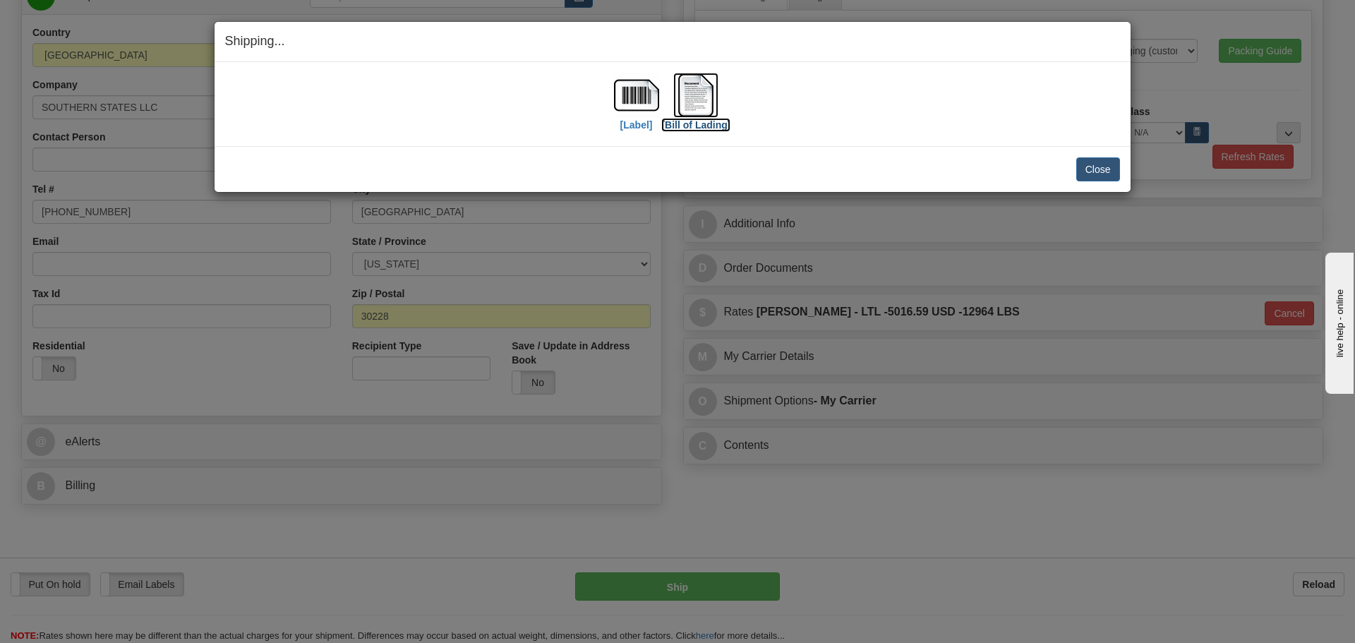
click at [692, 103] on img at bounding box center [695, 95] width 45 height 45
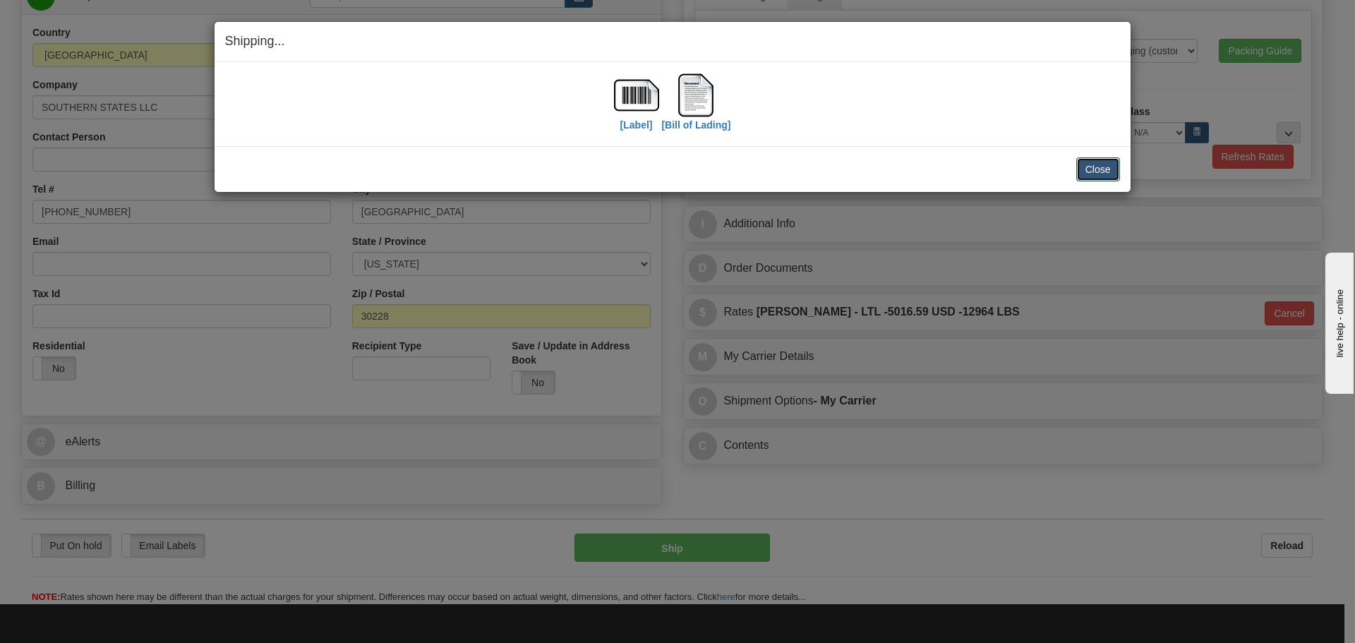
click at [1115, 171] on button "Close" at bounding box center [1098, 169] width 44 height 24
